Goal: Ask a question: Seek information or help from site administrators or community

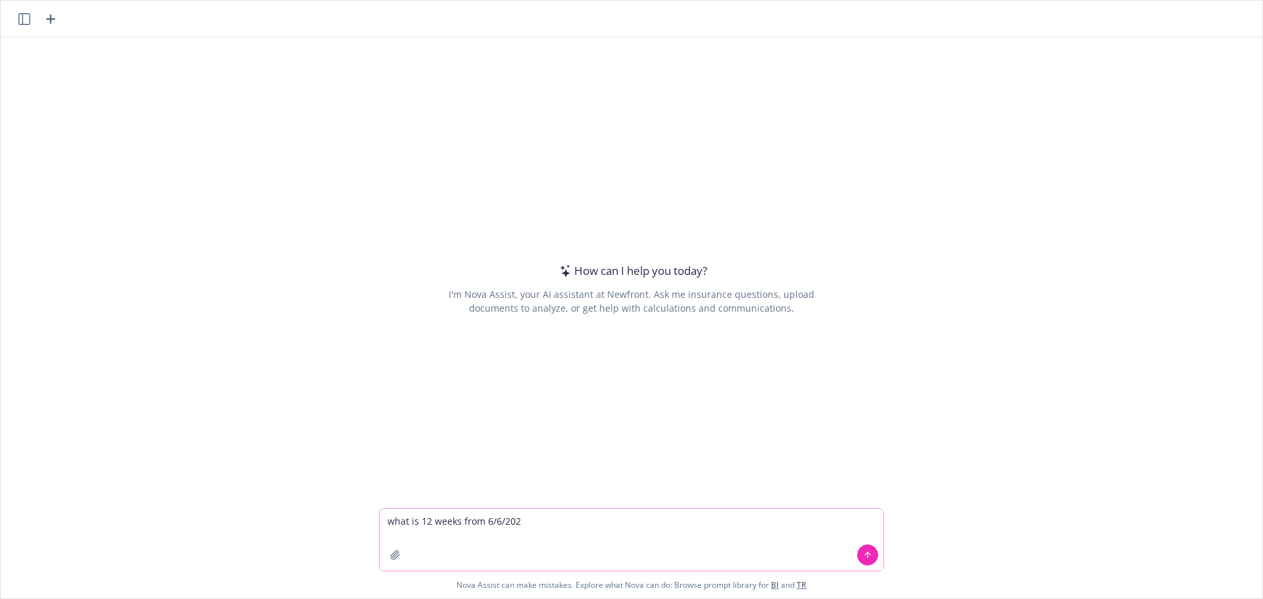
type textarea "what is 12 weeks from [DATE]"
